Goal: Task Accomplishment & Management: Use online tool/utility

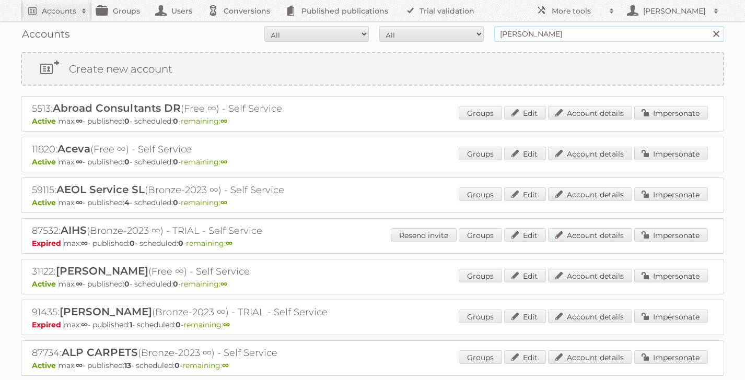
click at [533, 31] on input "[PERSON_NAME]" at bounding box center [609, 34] width 230 height 16
type input "j"
type input "tfg"
click at [707, 26] on input "Search" at bounding box center [715, 34] width 16 height 16
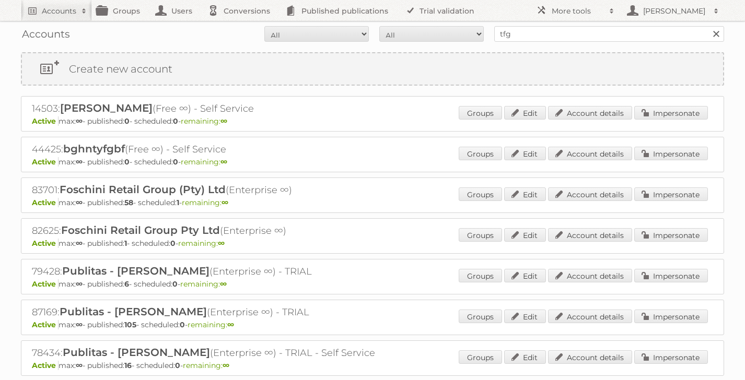
scroll to position [44, 0]
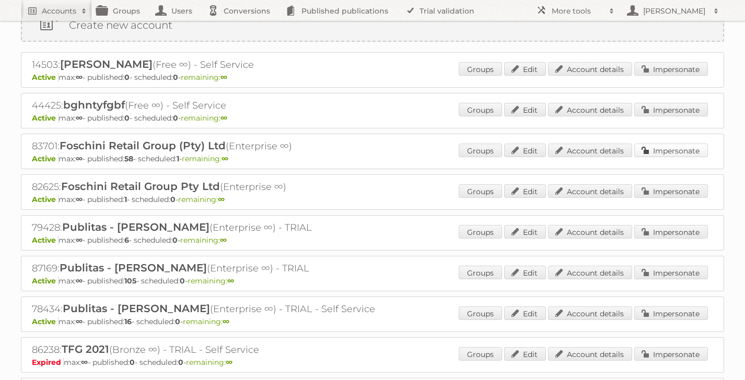
click at [656, 150] on link "Impersonate" at bounding box center [671, 151] width 74 height 14
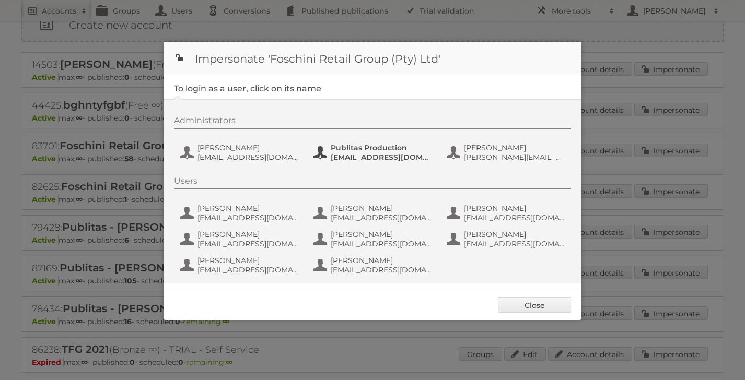
click at [368, 152] on span "Publitas Production" at bounding box center [380, 147] width 101 height 9
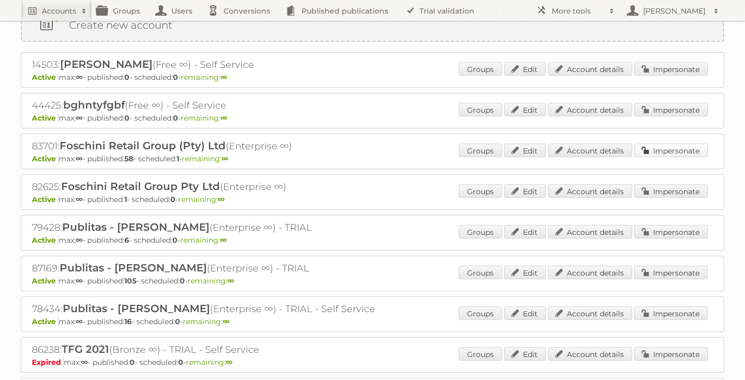
click at [665, 152] on link "Impersonate" at bounding box center [671, 151] width 74 height 14
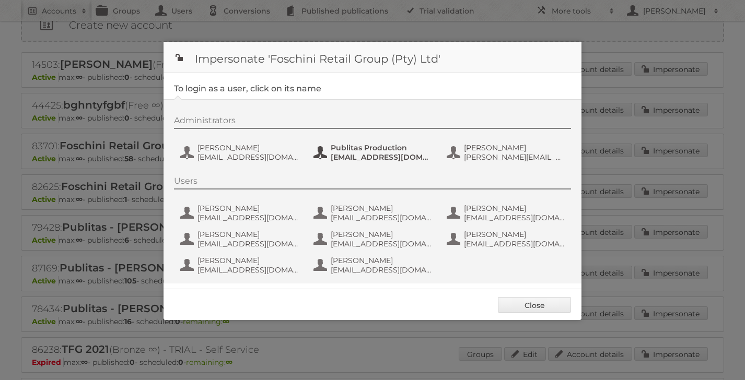
click at [348, 150] on span "Publitas Production" at bounding box center [380, 147] width 101 height 9
